Goal: Obtain resource: Download file/media

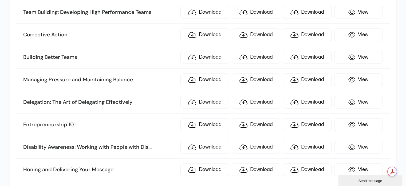
scroll to position [747, 0]
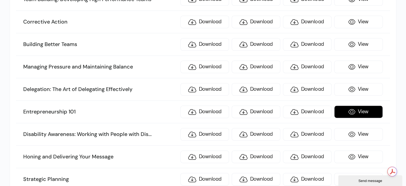
click at [364, 107] on link "View" at bounding box center [358, 111] width 49 height 13
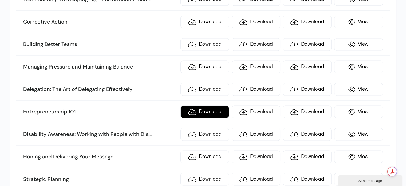
click at [202, 107] on link "Download" at bounding box center [204, 111] width 49 height 13
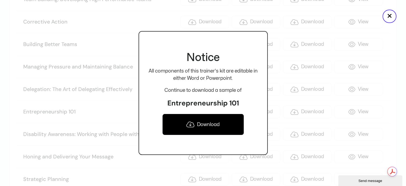
click at [205, 125] on link "Download" at bounding box center [203, 123] width 82 height 21
click at [155, 19] on div "Notice All components of this trainer's kit are editable in either Word or Powe…" at bounding box center [203, 93] width 129 height 186
click at [384, 100] on div at bounding box center [203, 93] width 406 height 186
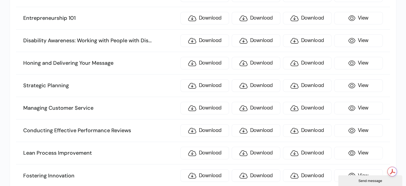
scroll to position [854, 0]
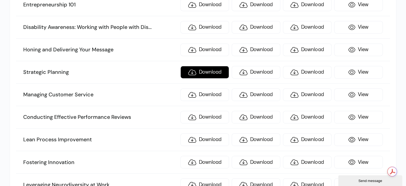
click at [205, 68] on link "Download" at bounding box center [204, 72] width 49 height 13
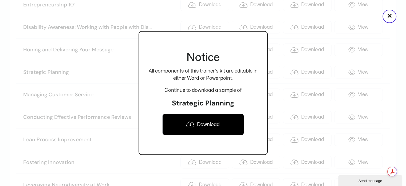
click at [204, 123] on link "Download" at bounding box center [203, 123] width 82 height 21
click at [123, 97] on div at bounding box center [203, 93] width 406 height 186
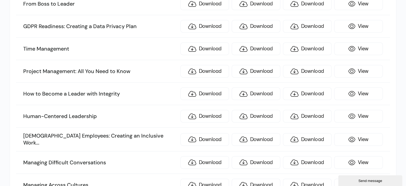
scroll to position [1281, 0]
click at [202, 65] on link "Download" at bounding box center [204, 71] width 49 height 13
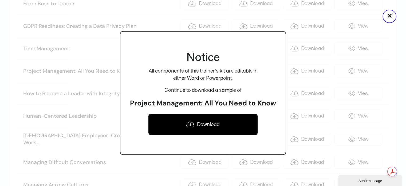
click at [207, 125] on link "Download" at bounding box center [202, 123] width 109 height 21
click at [104, 106] on div at bounding box center [203, 93] width 406 height 186
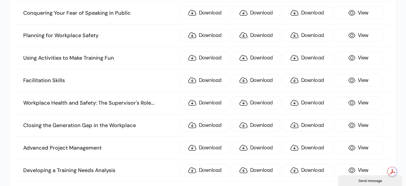
scroll to position [1735, 0]
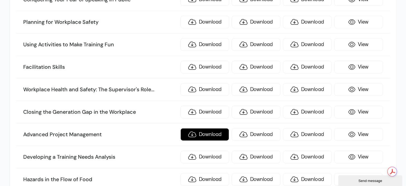
click at [209, 128] on link "Download" at bounding box center [204, 134] width 49 height 13
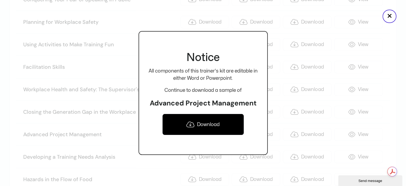
click at [208, 123] on link "Download" at bounding box center [203, 123] width 82 height 21
click at [91, 54] on div at bounding box center [203, 93] width 406 height 186
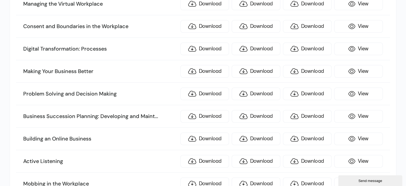
scroll to position [2189, 0]
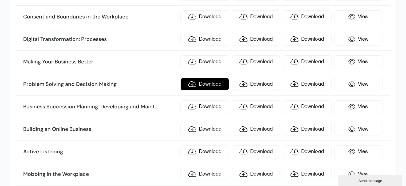
click at [209, 78] on link "Download" at bounding box center [204, 84] width 49 height 13
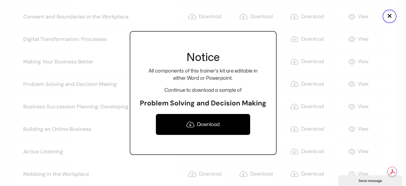
click at [210, 123] on link "Download" at bounding box center [203, 123] width 95 height 21
click at [89, 80] on div at bounding box center [203, 93] width 406 height 186
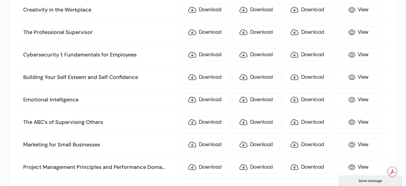
scroll to position [2429, 0]
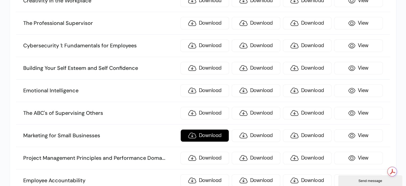
click at [207, 129] on link "Download" at bounding box center [204, 135] width 49 height 13
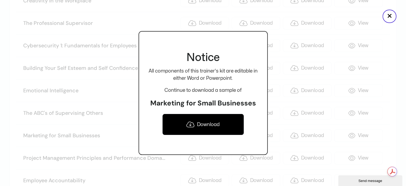
click at [204, 126] on link "Download" at bounding box center [203, 123] width 82 height 21
click at [113, 86] on div at bounding box center [203, 93] width 406 height 186
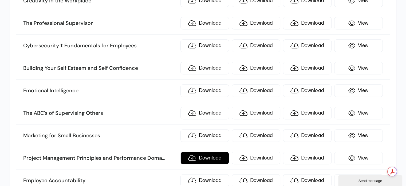
click at [199, 151] on link "Download" at bounding box center [204, 157] width 49 height 13
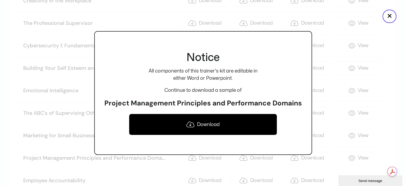
click at [209, 127] on link "Download" at bounding box center [203, 123] width 148 height 21
click at [326, 69] on div at bounding box center [203, 93] width 406 height 186
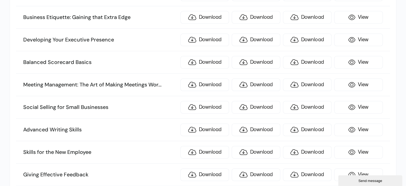
scroll to position [2696, 0]
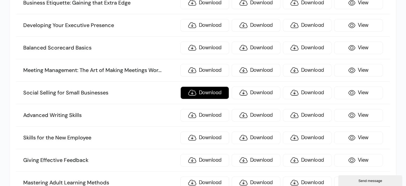
click at [204, 86] on link "Download" at bounding box center [204, 92] width 49 height 13
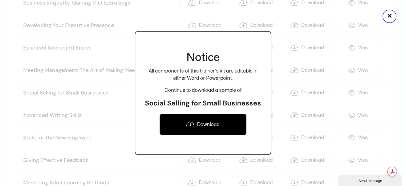
click at [204, 124] on link "Download" at bounding box center [202, 123] width 87 height 21
click at [98, 124] on div at bounding box center [203, 93] width 406 height 186
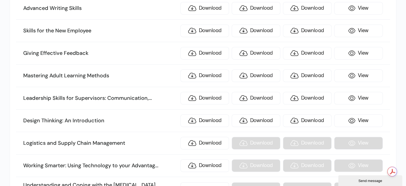
scroll to position [2829, 0]
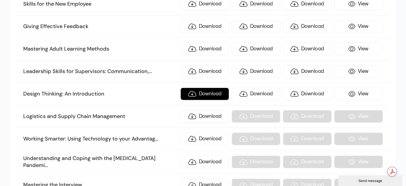
click at [205, 87] on link "Download" at bounding box center [204, 93] width 49 height 13
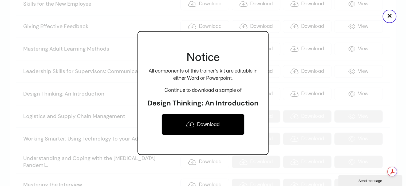
click at [205, 122] on link "Download" at bounding box center [202, 123] width 83 height 21
click at [148, 18] on div "Notice All components of this trainer's kit are editable in either Word or Powe…" at bounding box center [202, 93] width 131 height 186
click at [112, 86] on div at bounding box center [203, 93] width 406 height 186
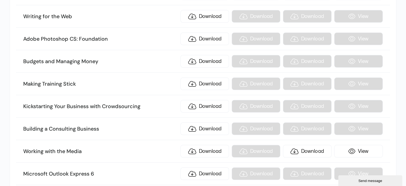
scroll to position [3123, 0]
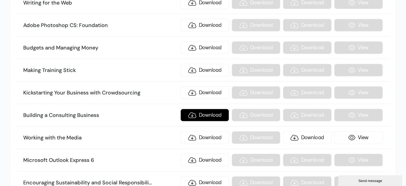
click at [209, 109] on link "Download" at bounding box center [204, 115] width 49 height 13
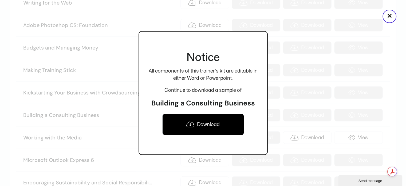
click at [204, 123] on link "Download" at bounding box center [203, 123] width 82 height 21
click at [112, 46] on div at bounding box center [203, 93] width 406 height 186
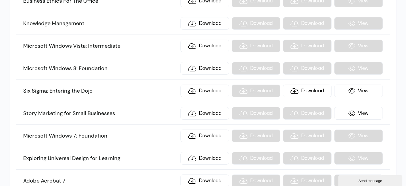
scroll to position [3870, 0]
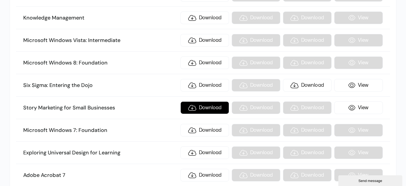
click at [203, 101] on link "Download" at bounding box center [204, 107] width 49 height 13
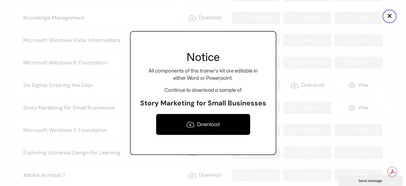
click at [204, 123] on link "Download" at bounding box center [203, 123] width 94 height 21
click at [223, 24] on div "Notice All components of this trainer's kit are editable in either Word or Powe…" at bounding box center [203, 93] width 146 height 186
click at [121, 66] on div at bounding box center [203, 93] width 406 height 186
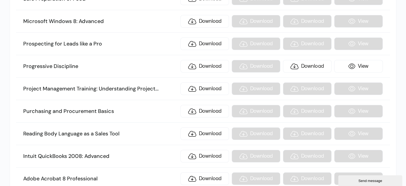
scroll to position [4137, 0]
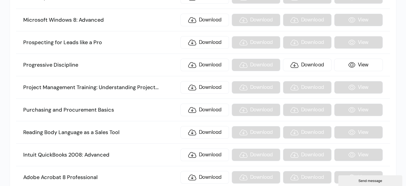
click at [111, 84] on h3 "Project Management Training: Understanding Project ... Management" at bounding box center [100, 87] width 155 height 7
click at [204, 81] on link "Download" at bounding box center [204, 87] width 49 height 13
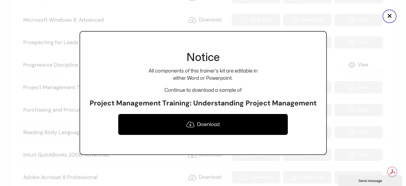
click at [205, 124] on link "Download" at bounding box center [203, 123] width 170 height 21
click at [129, 11] on div "Notice All components of this trainer's kit are editable in either Word or Powe…" at bounding box center [203, 93] width 247 height 186
click at [14, 116] on div at bounding box center [203, 93] width 406 height 186
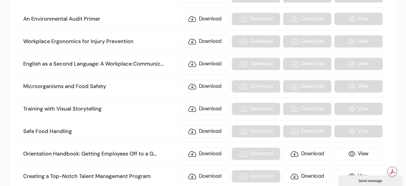
scroll to position [4618, 0]
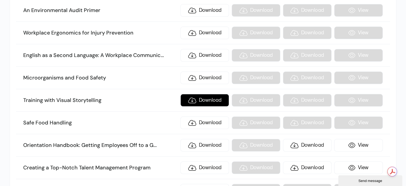
click at [200, 94] on link "Download" at bounding box center [204, 100] width 49 height 13
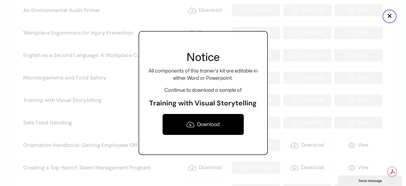
click at [202, 124] on link "Download" at bounding box center [203, 123] width 82 height 21
click at [132, 58] on div at bounding box center [203, 93] width 406 height 186
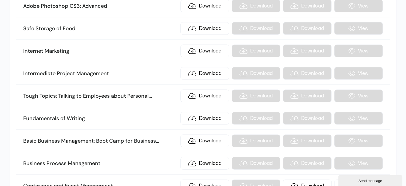
scroll to position [5178, 0]
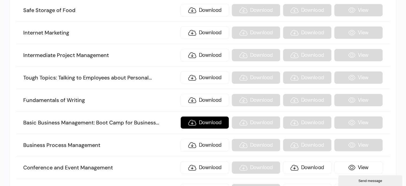
click at [207, 116] on link "Download" at bounding box center [204, 122] width 49 height 13
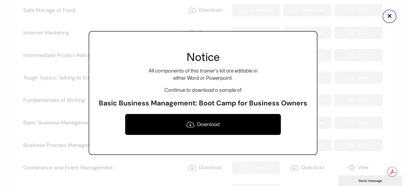
click at [206, 124] on link "Download" at bounding box center [203, 123] width 156 height 21
click at [144, 16] on div "Notice All components of this trainer's kit are editable in either Word or Powe…" at bounding box center [203, 93] width 229 height 186
click at [150, 21] on div "Notice All components of this trainer's kit are editable in either Word or Powe…" at bounding box center [203, 93] width 229 height 186
click at [21, 53] on div at bounding box center [203, 93] width 406 height 186
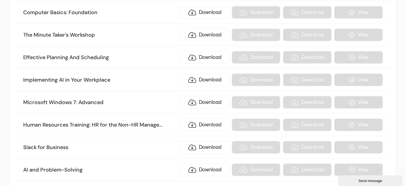
scroll to position [5472, 0]
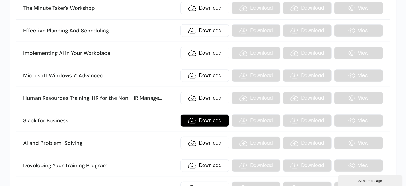
click at [214, 114] on link "Download" at bounding box center [204, 120] width 49 height 13
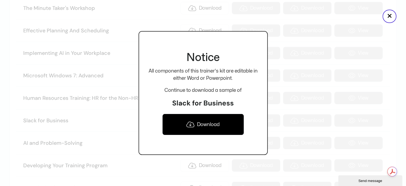
click at [206, 125] on link "Download" at bounding box center [203, 123] width 82 height 21
click at [120, 101] on div at bounding box center [203, 93] width 406 height 186
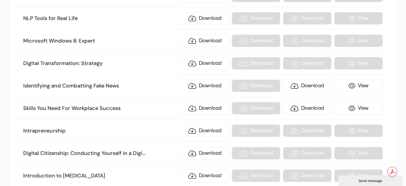
scroll to position [6139, 0]
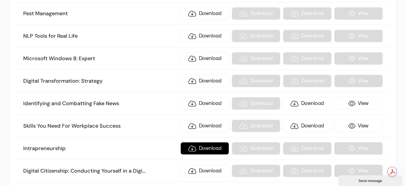
click at [208, 142] on link "Download" at bounding box center [204, 148] width 49 height 13
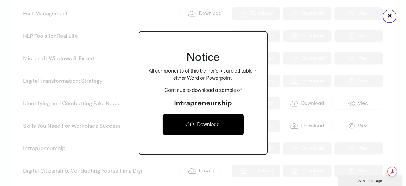
click at [200, 124] on link "Download" at bounding box center [203, 123] width 82 height 21
click at [116, 39] on div at bounding box center [203, 93] width 406 height 186
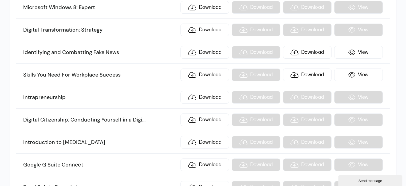
scroll to position [6192, 0]
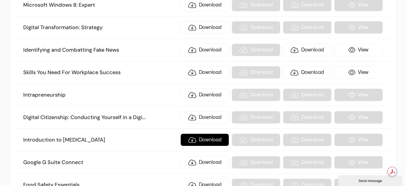
click at [214, 133] on link "Download" at bounding box center [204, 139] width 49 height 13
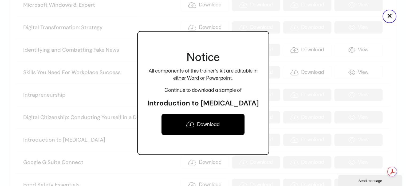
click at [205, 130] on link "Download" at bounding box center [203, 123] width 84 height 21
click at [23, 104] on div at bounding box center [203, 93] width 406 height 186
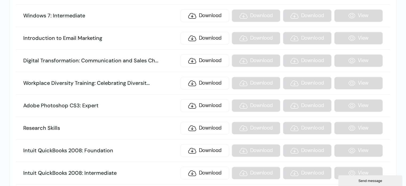
scroll to position [6379, 0]
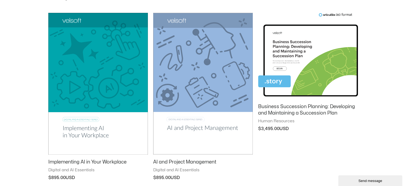
click at [296, 105] on h2 "Business Succession Planning: Developing and Maintaining a Succession Plan" at bounding box center [308, 109] width 100 height 13
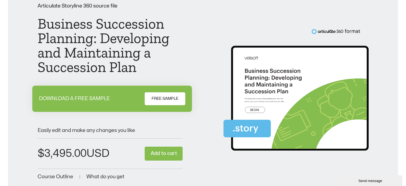
scroll to position [80, 0]
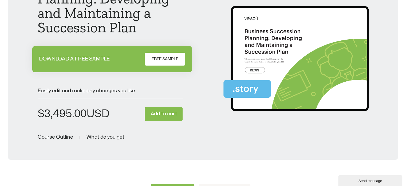
click at [166, 57] on span "FREE SAMPLE" at bounding box center [165, 59] width 27 height 6
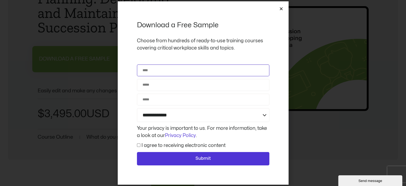
click at [161, 70] on input "Name" at bounding box center [203, 70] width 132 height 12
type input "**********"
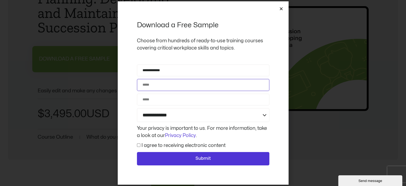
type input "**********"
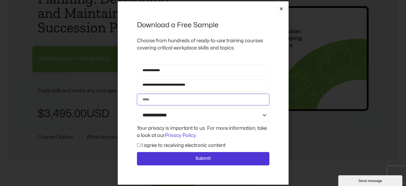
type input "**********"
click at [266, 116] on select "**********" at bounding box center [203, 115] width 132 height 14
select select "**********"
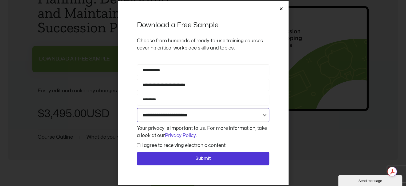
click at [137, 108] on select "**********" at bounding box center [203, 115] width 132 height 14
click at [136, 144] on div "Consent I agree to receiving electronic content" at bounding box center [203, 144] width 135 height 7
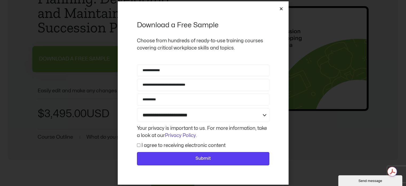
click at [200, 159] on span "Submit" at bounding box center [202, 158] width 15 height 7
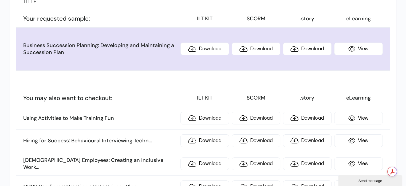
scroll to position [53, 0]
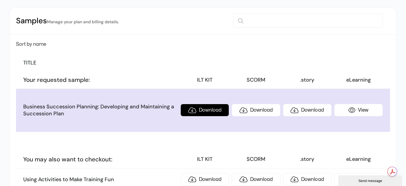
click at [211, 109] on link "Download" at bounding box center [204, 110] width 49 height 13
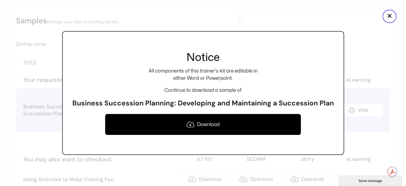
click at [206, 127] on link "Download" at bounding box center [203, 123] width 196 height 21
click at [134, 16] on div "Notice All components of this trainer's kit are editable in either Word or Powe…" at bounding box center [203, 93] width 282 height 186
click at [26, 67] on div at bounding box center [203, 93] width 406 height 186
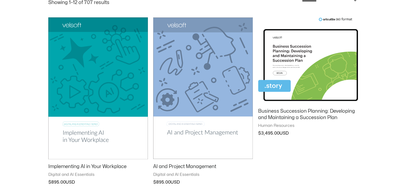
scroll to position [85, 0]
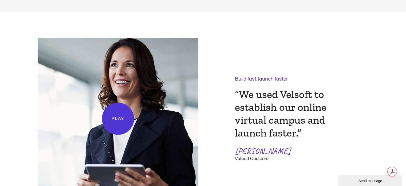
scroll to position [1068, 0]
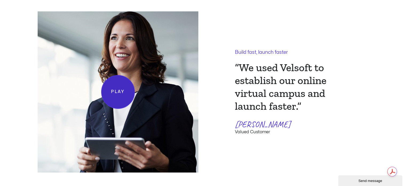
click at [119, 95] on link "Play" at bounding box center [118, 92] width 34 height 34
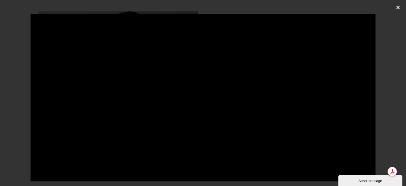
click at [398, 7] on icon "Close (Esc)" at bounding box center [397, 7] width 5 height 5
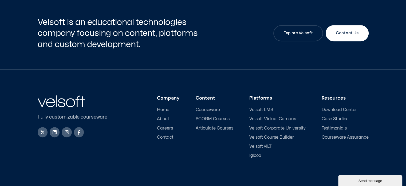
scroll to position [2509, 0]
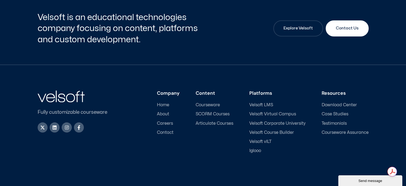
click at [264, 140] on span "Velsoft vILT" at bounding box center [260, 141] width 22 height 5
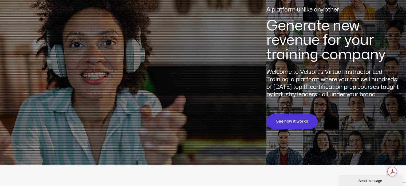
scroll to position [53, 0]
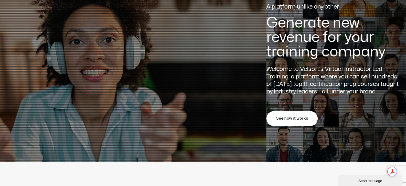
click at [289, 120] on span "See how it works" at bounding box center [292, 118] width 32 height 6
